Goal: Task Accomplishment & Management: Use online tool/utility

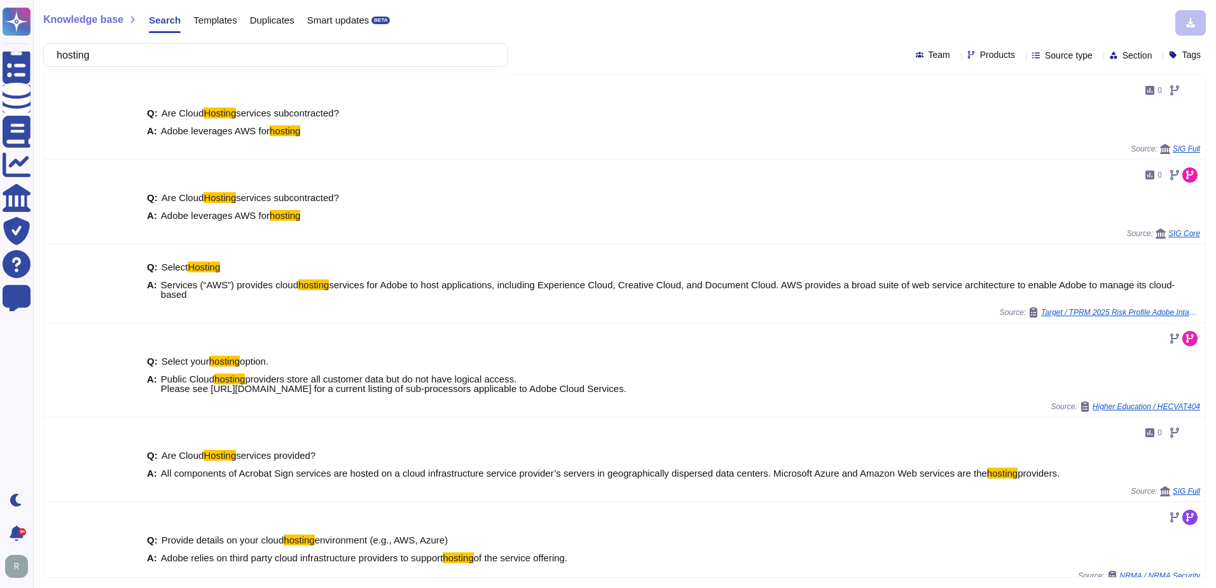
click at [760, 50] on div "hosting Team Products Source type Section Tags" at bounding box center [624, 55] width 1163 height 24
click at [640, 53] on div "hosting Team Products Source type Section Tags" at bounding box center [624, 55] width 1163 height 24
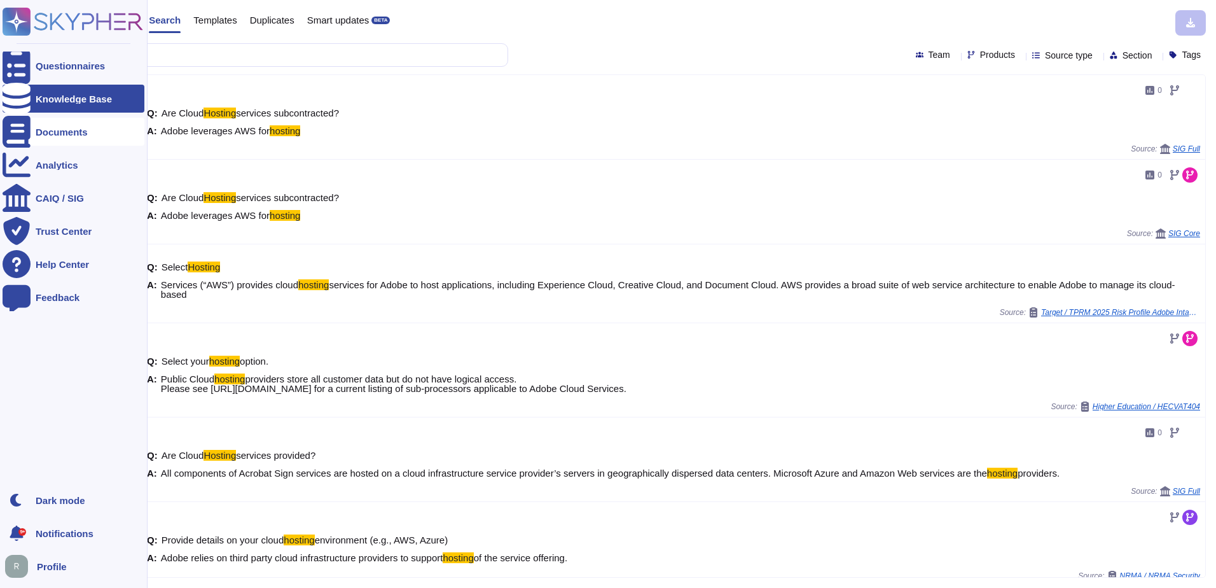
click at [60, 128] on div "Documents" at bounding box center [62, 132] width 52 height 10
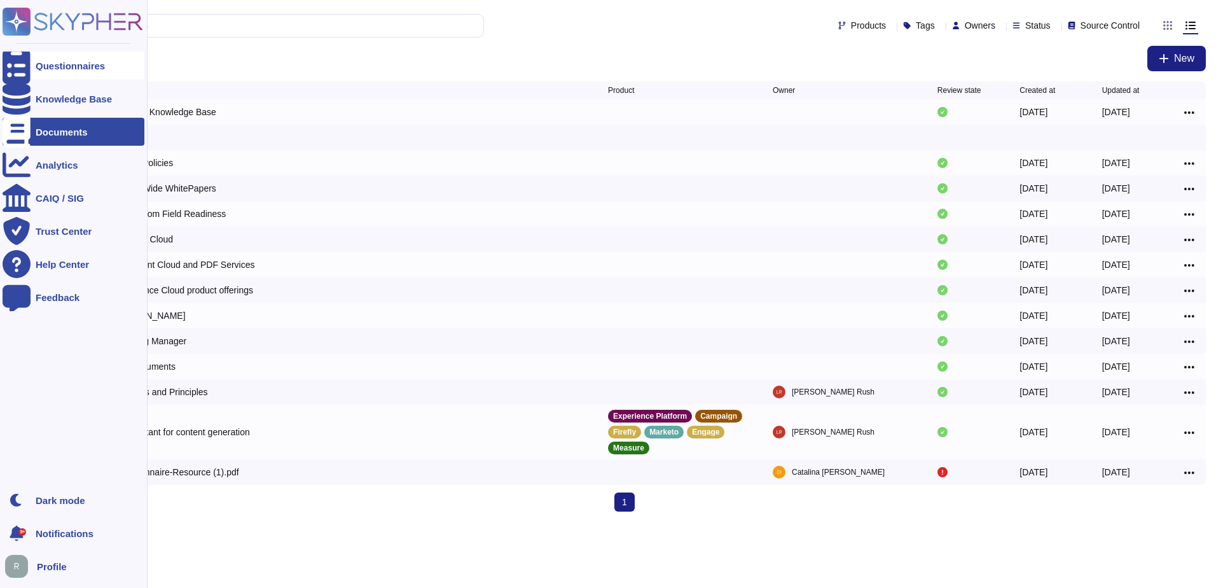
click at [30, 68] on div at bounding box center [17, 66] width 28 height 28
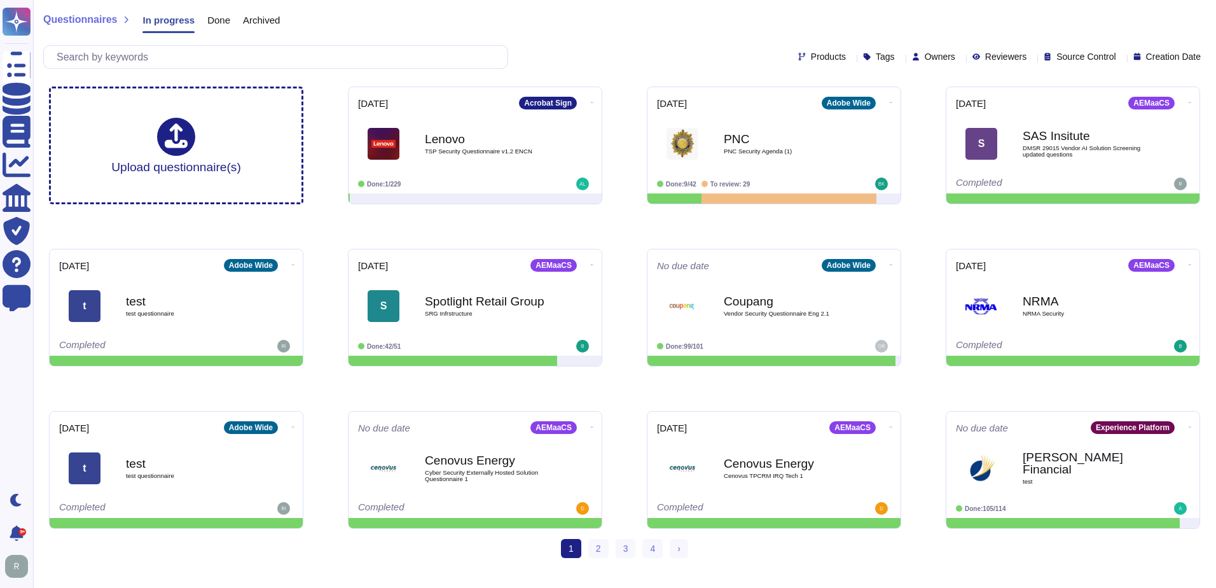
click at [648, 30] on div "Questionnaires In progress Done Archived" at bounding box center [624, 22] width 1163 height 25
click at [655, 33] on div "Questionnaires In progress Done Archived" at bounding box center [624, 22] width 1163 height 25
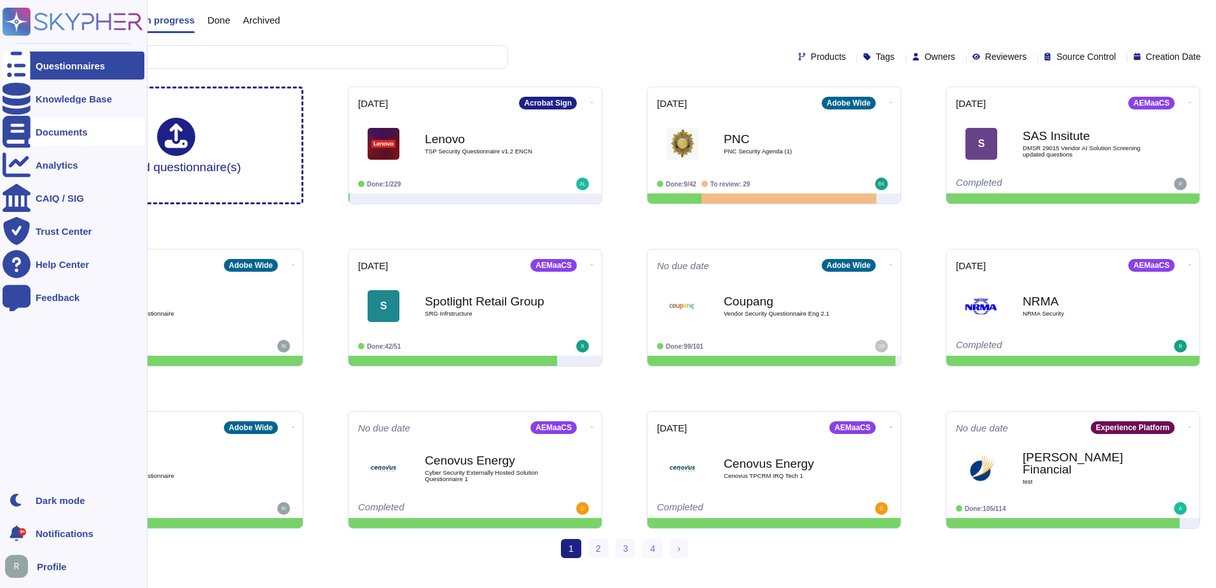
click at [67, 128] on div "Documents" at bounding box center [62, 132] width 52 height 10
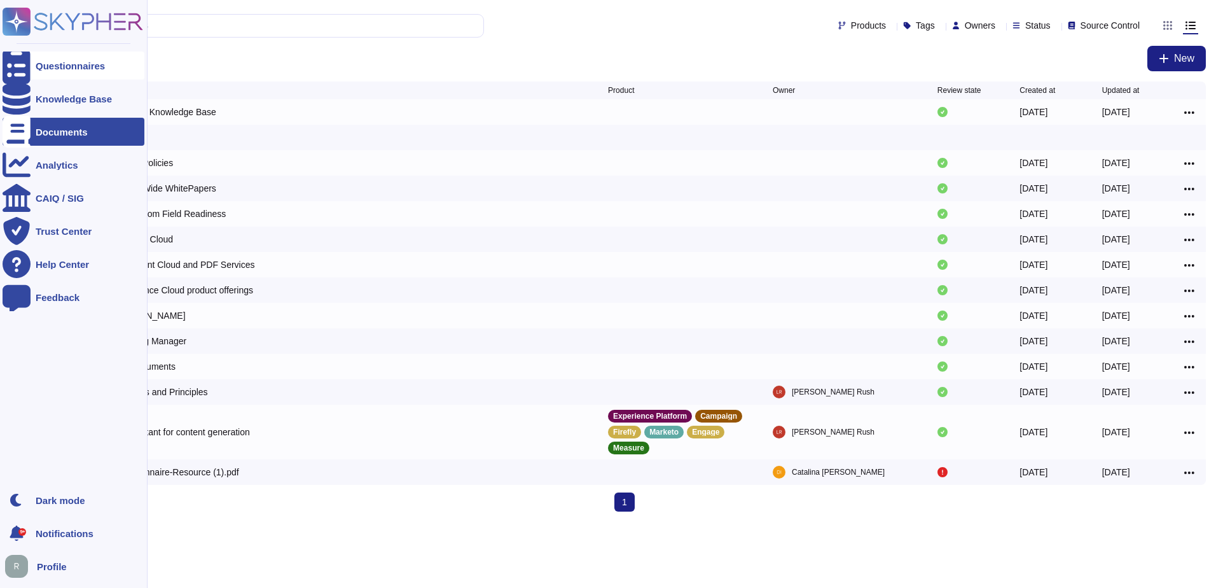
click at [73, 68] on div "Questionnaires" at bounding box center [70, 66] width 69 height 10
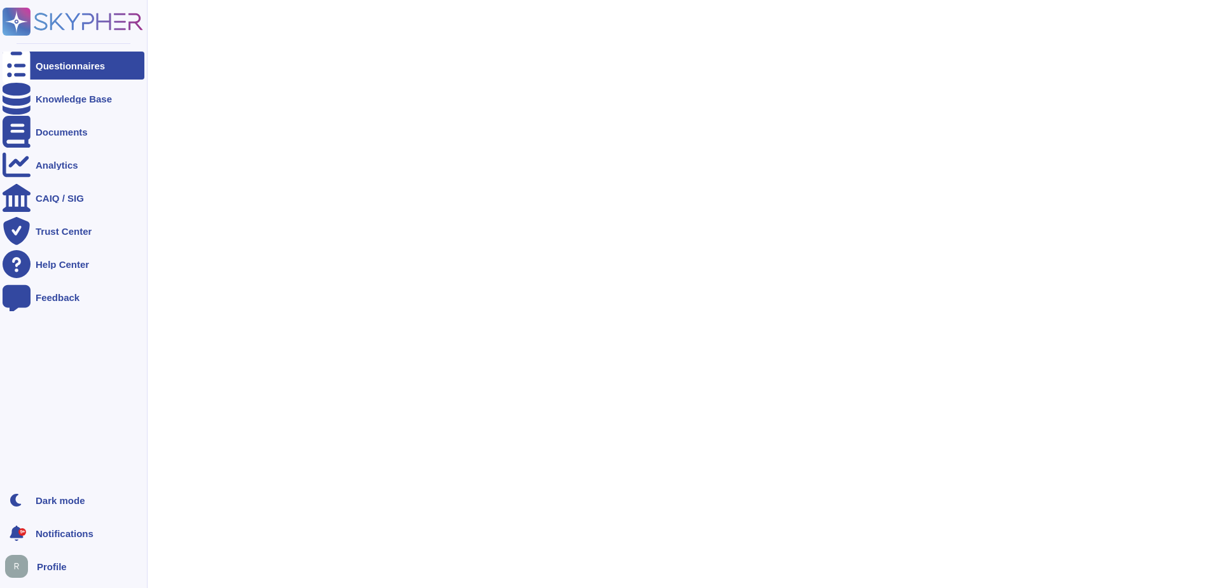
click at [101, 26] on icon at bounding box center [73, 22] width 141 height 28
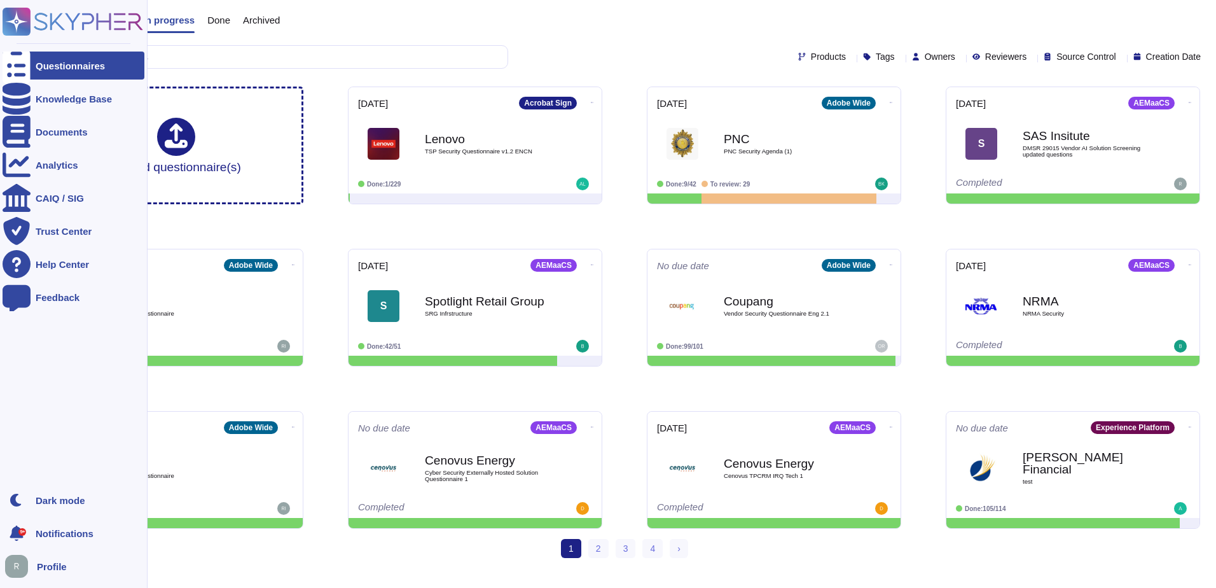
click at [23, 17] on rect at bounding box center [17, 22] width 28 height 28
click at [67, 95] on div "Knowledge Base" at bounding box center [74, 99] width 76 height 10
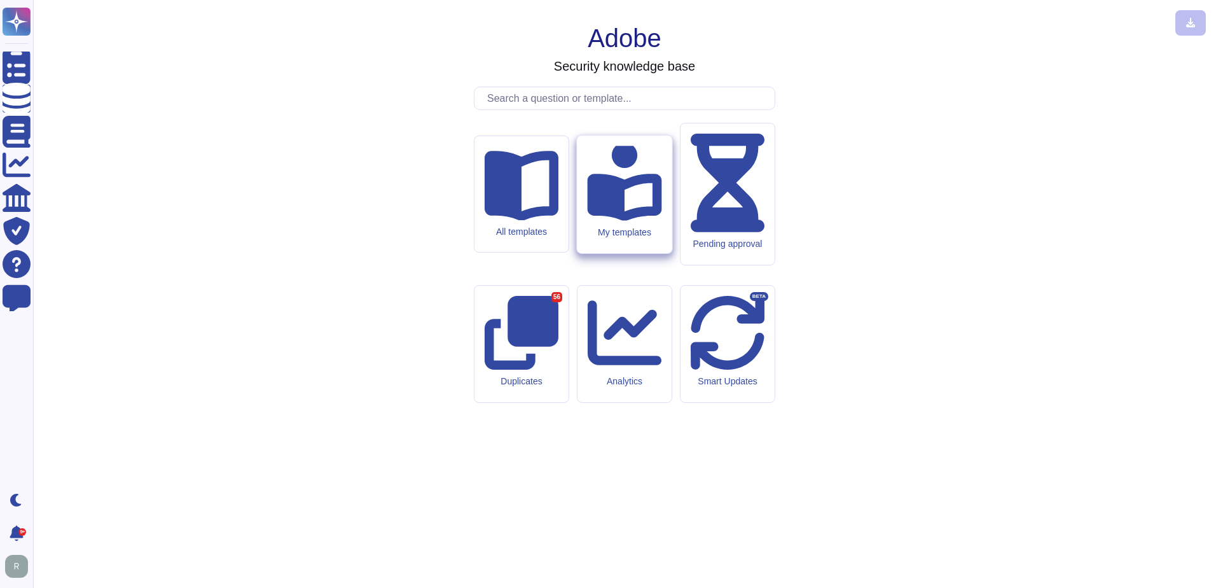
click at [633, 221] on icon at bounding box center [624, 181] width 74 height 79
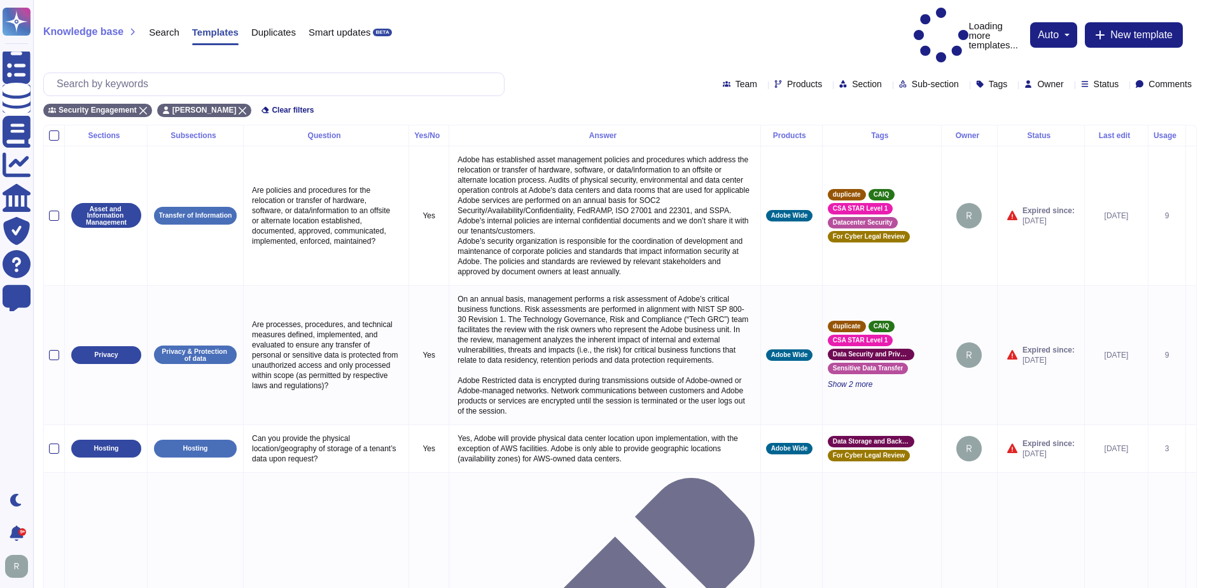
click at [590, 38] on div "Knowledge base Search Templates Duplicates Smart updates BETA Loading more temp…" at bounding box center [620, 62] width 1174 height 125
click at [1031, 132] on div "Status" at bounding box center [1040, 136] width 76 height 8
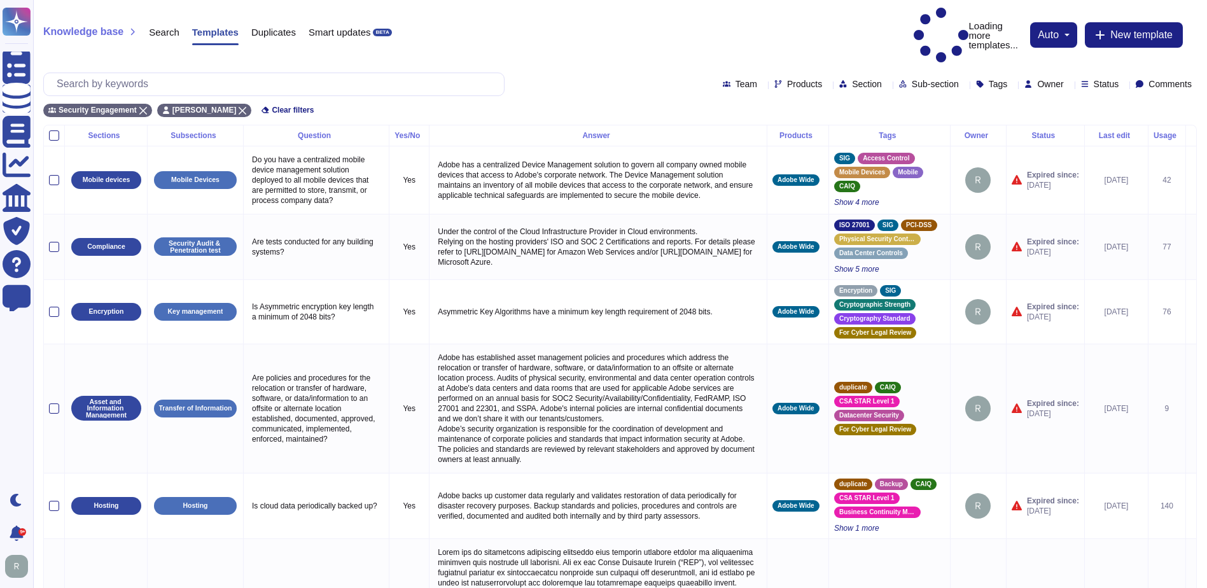
click at [1029, 132] on div "Status" at bounding box center [1044, 136] width 67 height 8
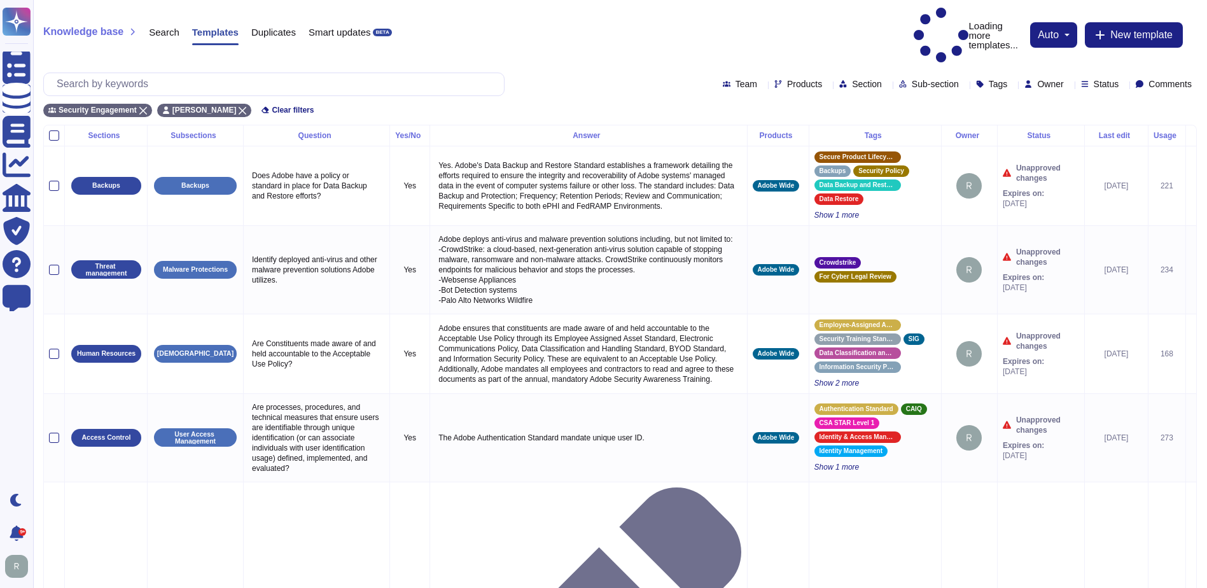
click at [1041, 132] on div "Status" at bounding box center [1040, 136] width 76 height 8
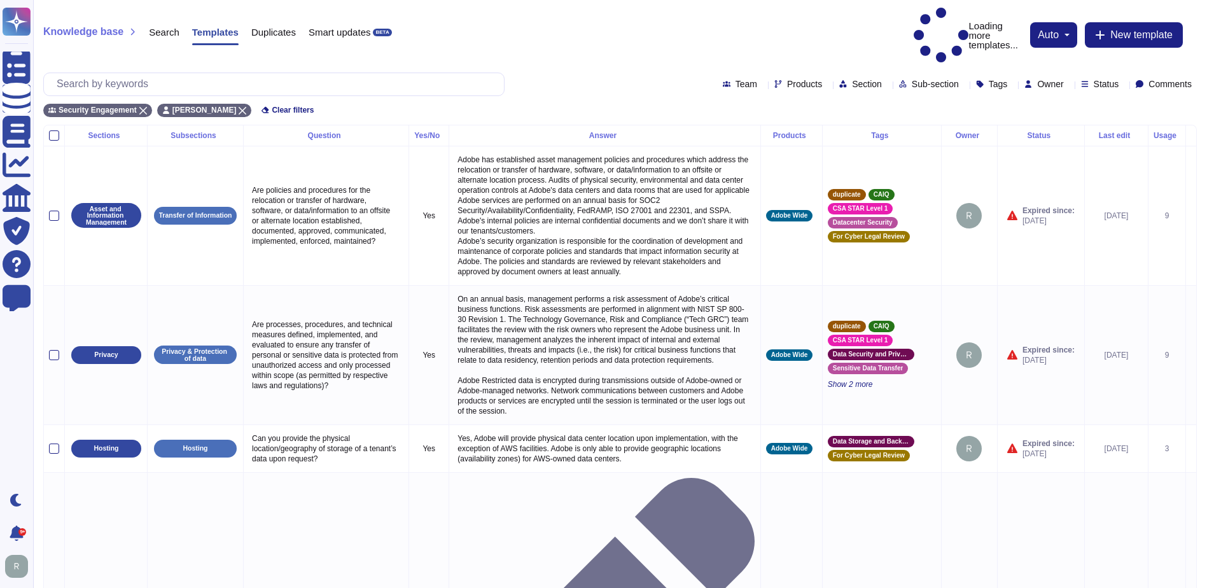
click at [1107, 79] on div "Status" at bounding box center [1102, 84] width 43 height 10
click at [1121, 149] on span "Expired" at bounding box center [1119, 148] width 32 height 11
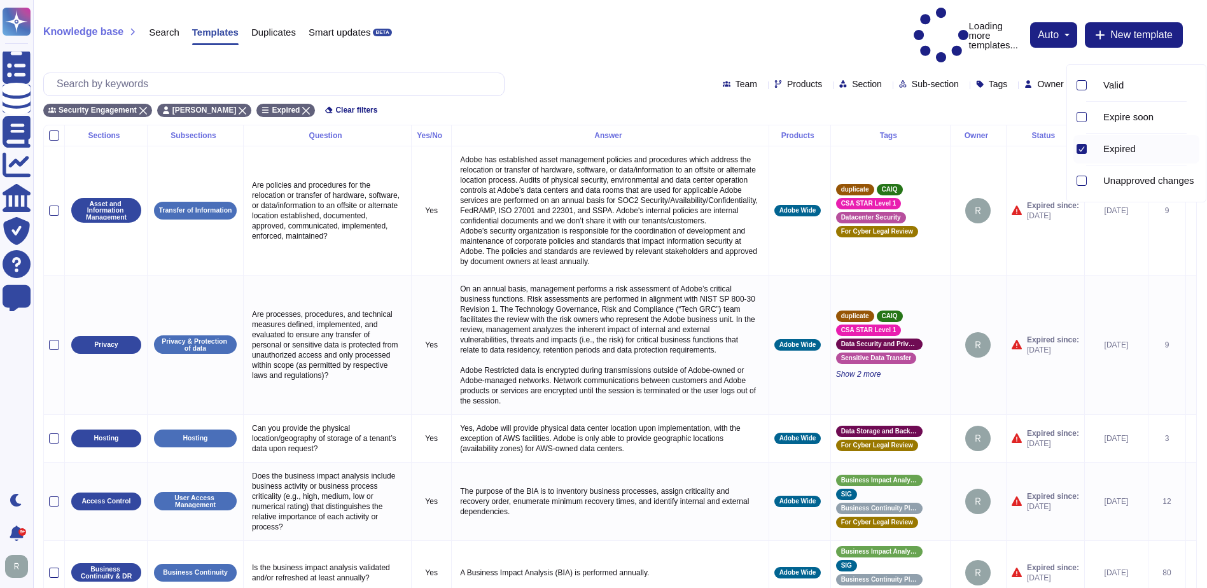
click at [623, 33] on div "Knowledge base Search Templates Duplicates Smart updates BETA Loading more temp…" at bounding box center [620, 62] width 1174 height 125
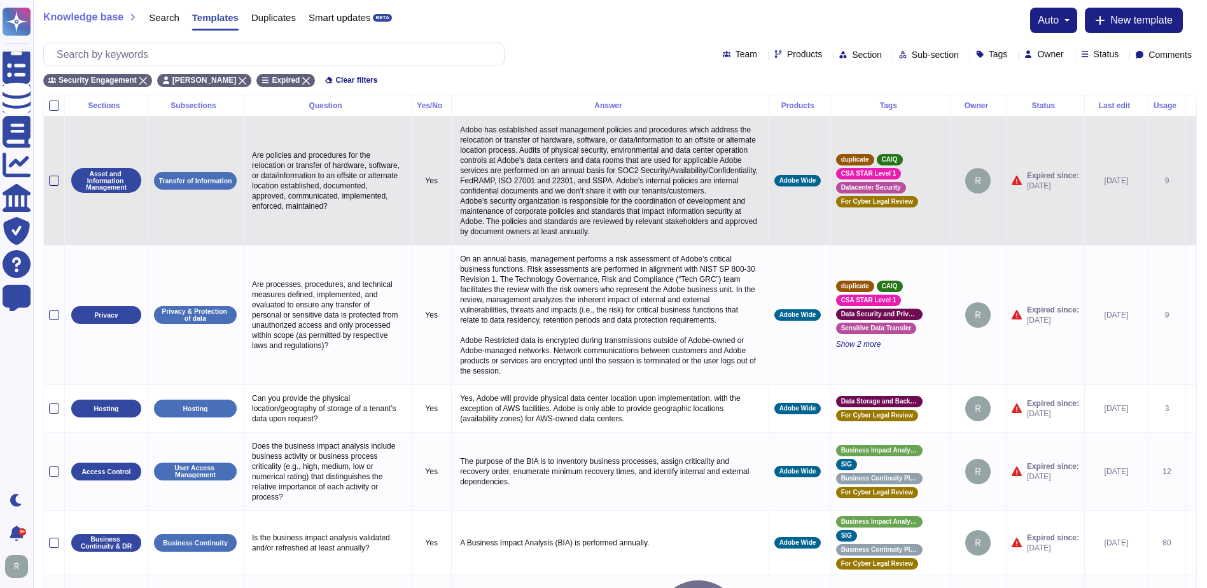
click at [59, 184] on td at bounding box center [54, 180] width 21 height 129
click at [54, 186] on div at bounding box center [54, 181] width 10 height 10
click at [0, 0] on input "checkbox" at bounding box center [0, 0] width 0 height 0
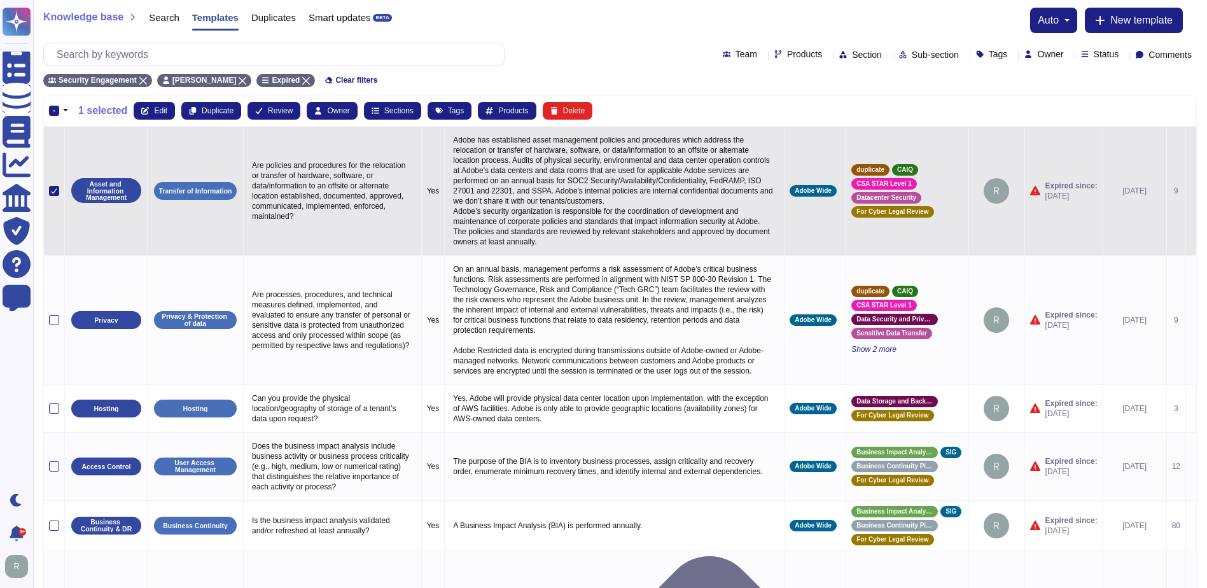
click at [1191, 191] on icon at bounding box center [1191, 191] width 0 height 0
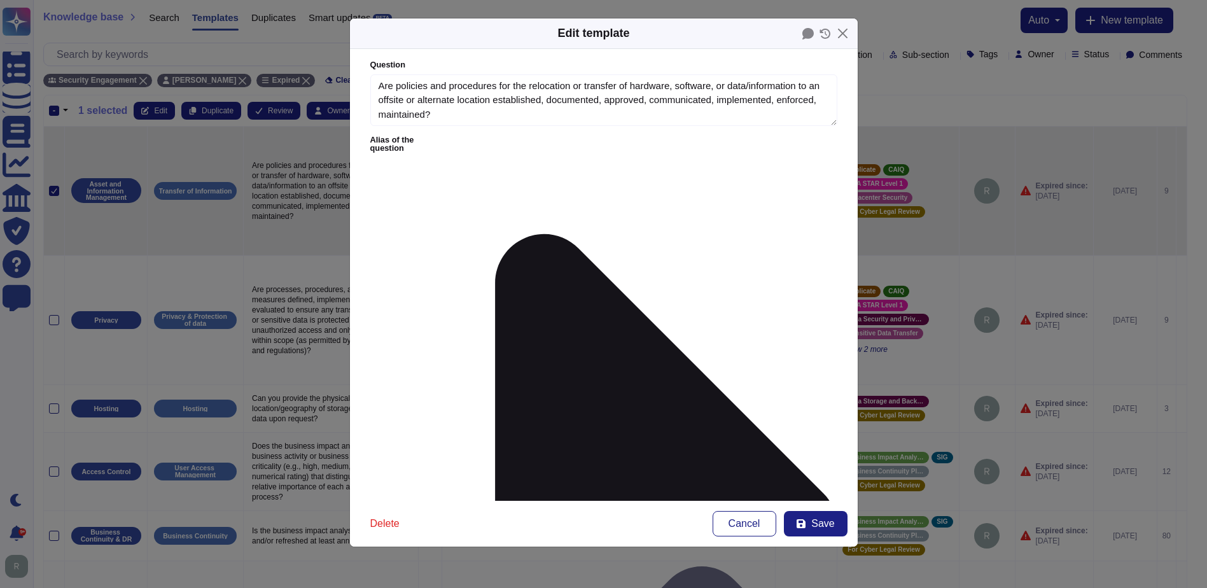
type textarea "Are policies and procedures for the relocation or transfer of hardware, softwar…"
type textarea "Adobe has established asset management policies and procedures which address th…"
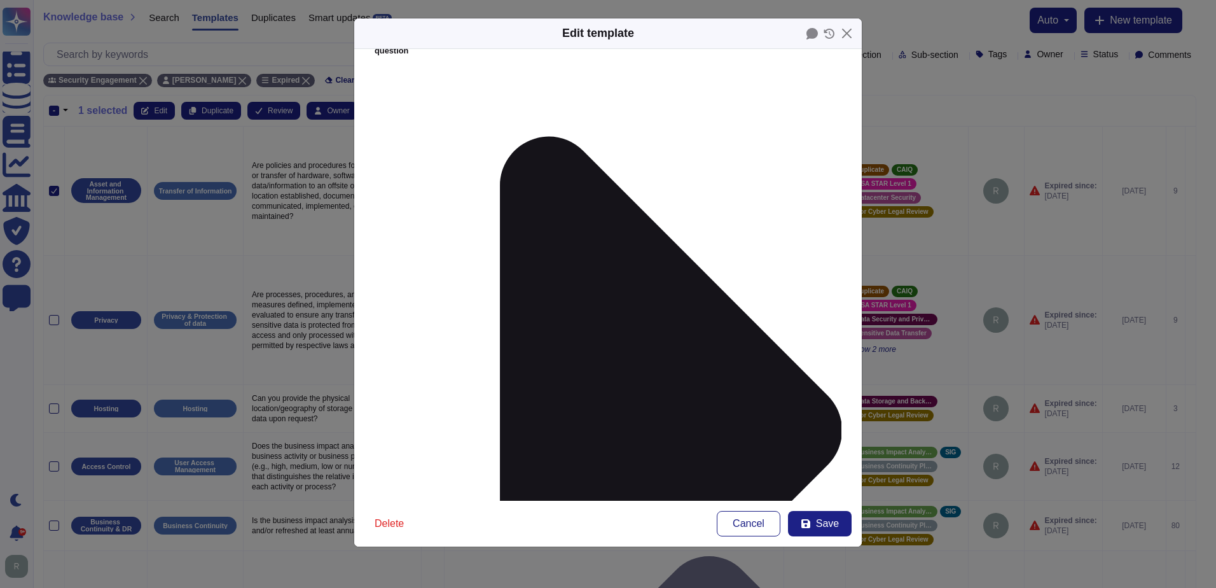
scroll to position [111, 0]
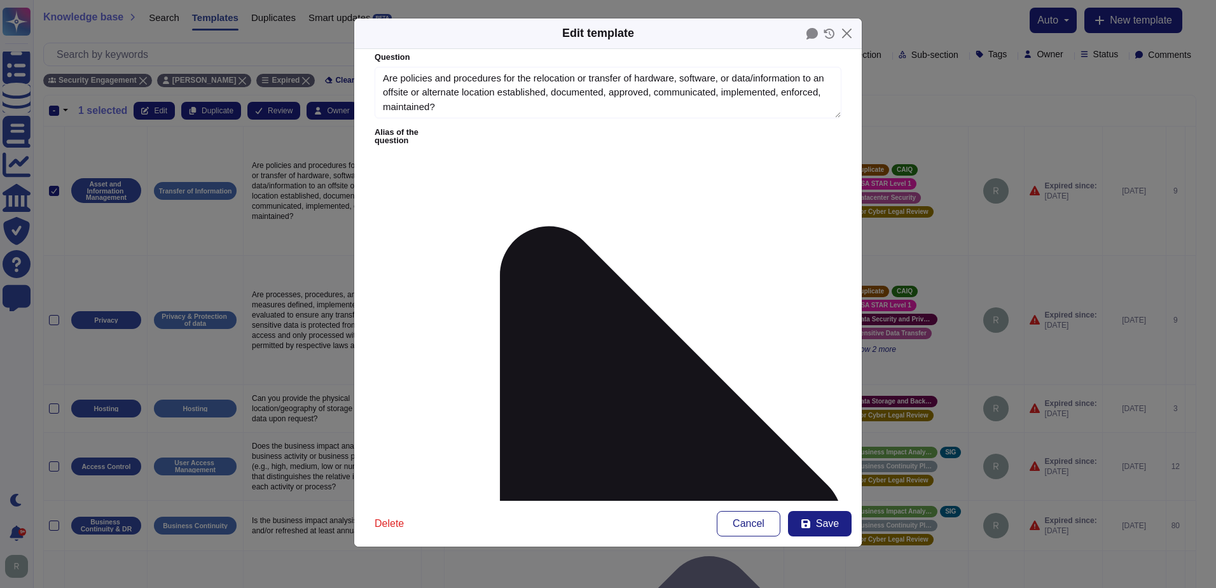
scroll to position [0, 0]
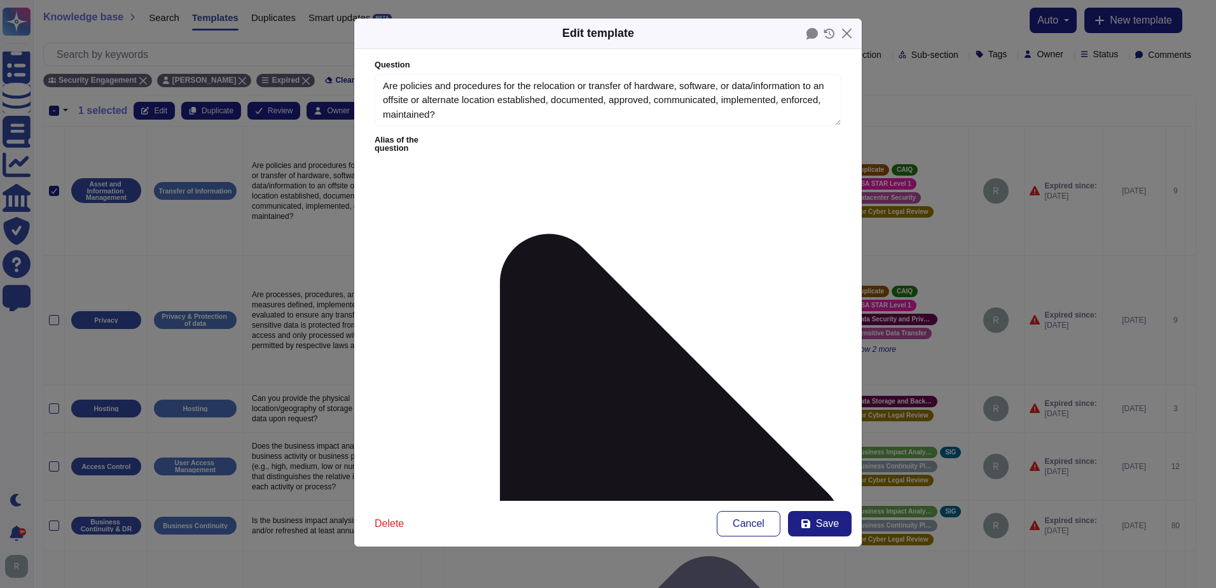
click at [500, 234] on icon at bounding box center [671, 528] width 342 height 588
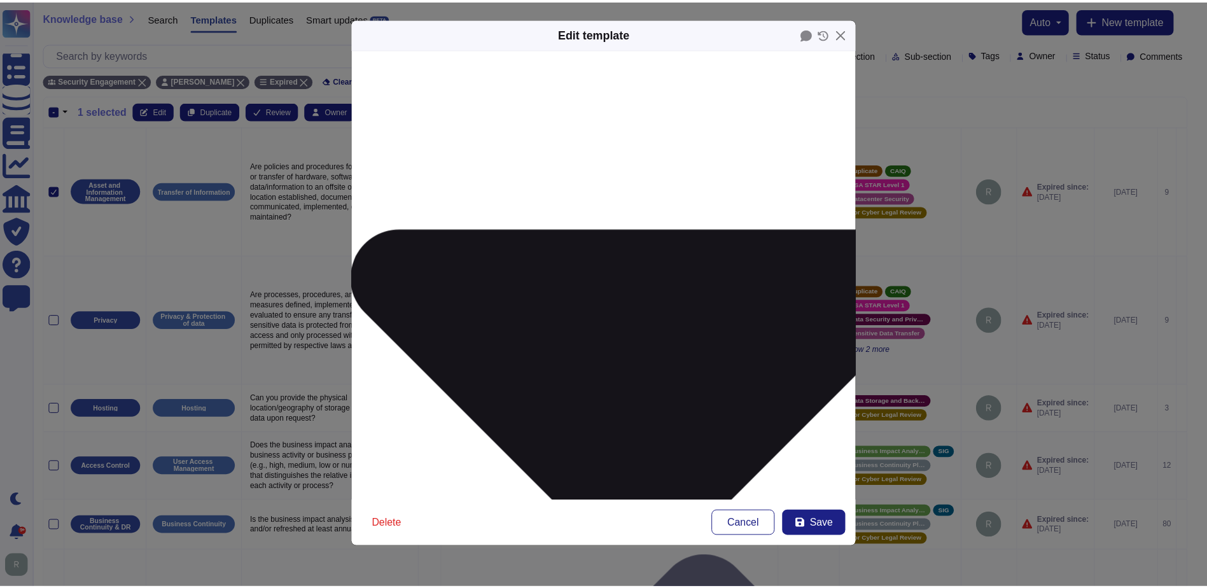
scroll to position [158, 0]
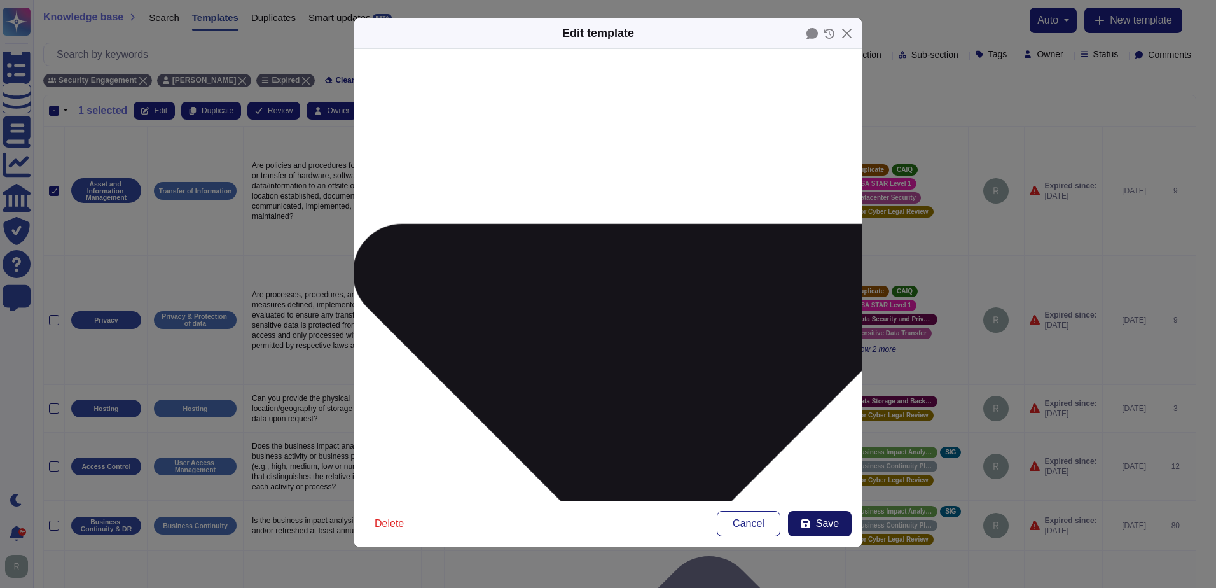
click at [803, 524] on icon at bounding box center [805, 523] width 9 height 9
type textarea "Are policies and procedures for the relocation or transfer of hardware, softwar…"
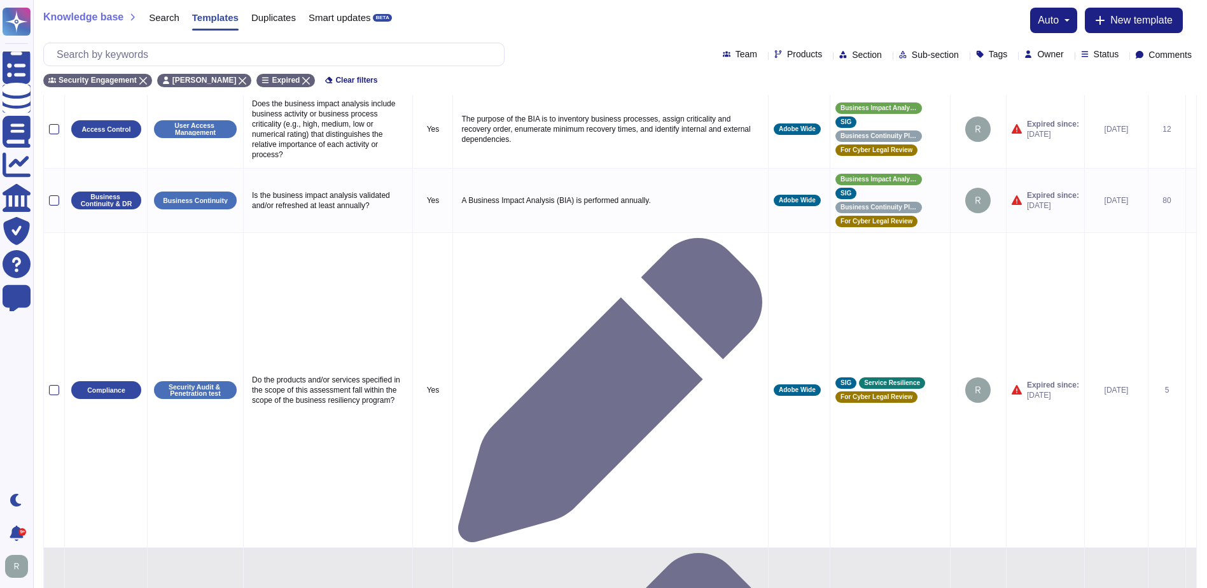
scroll to position [233, 0]
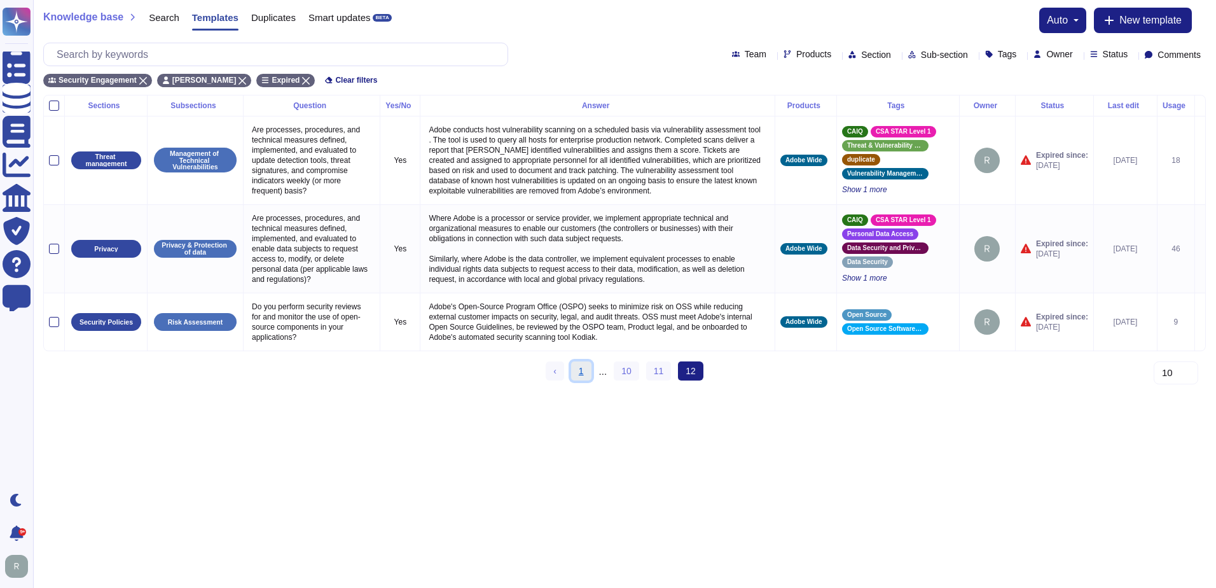
click at [578, 380] on link "1" at bounding box center [581, 370] width 20 height 19
